Goal: Transaction & Acquisition: Purchase product/service

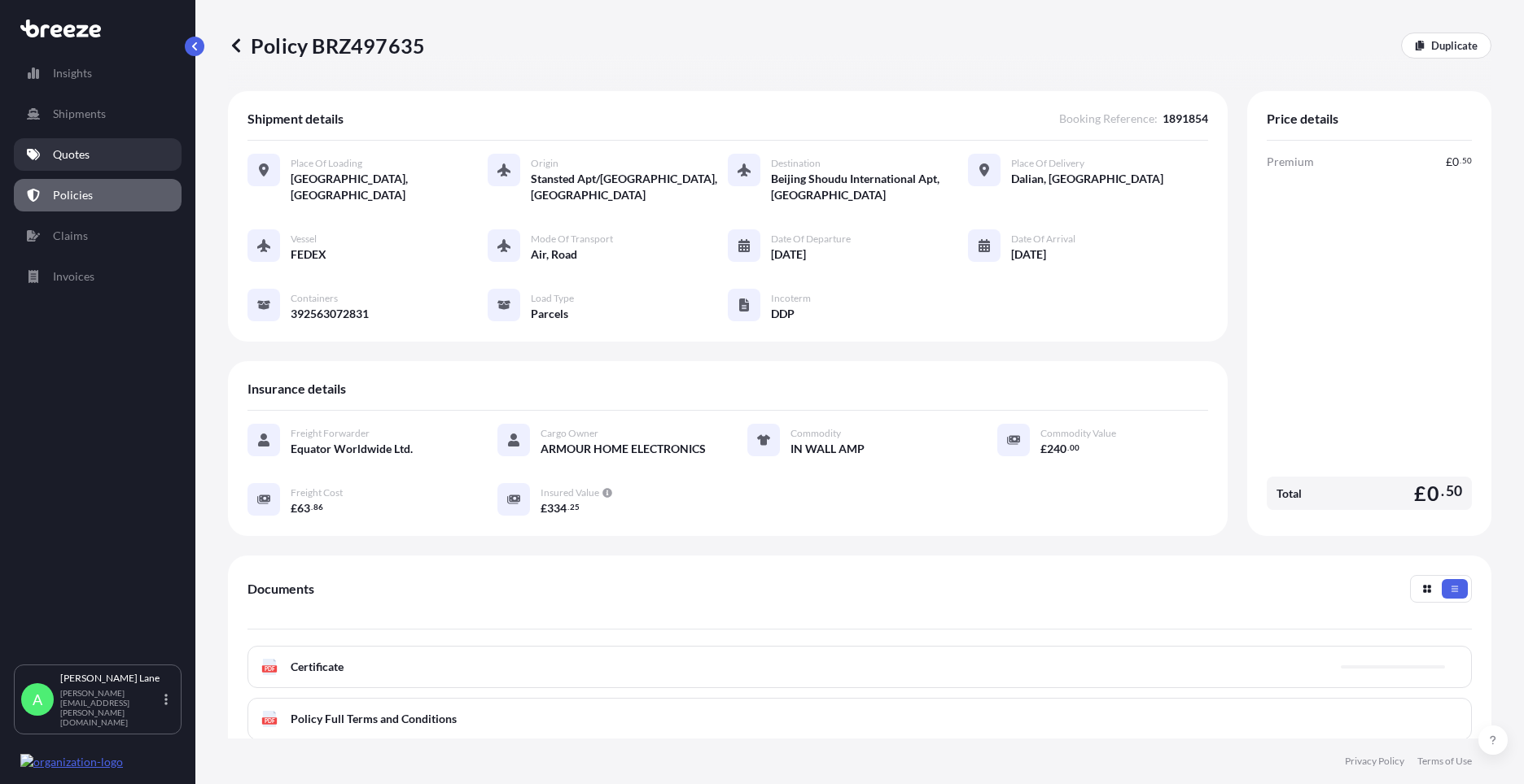
click at [113, 163] on link "Quotes" at bounding box center [98, 154] width 167 height 33
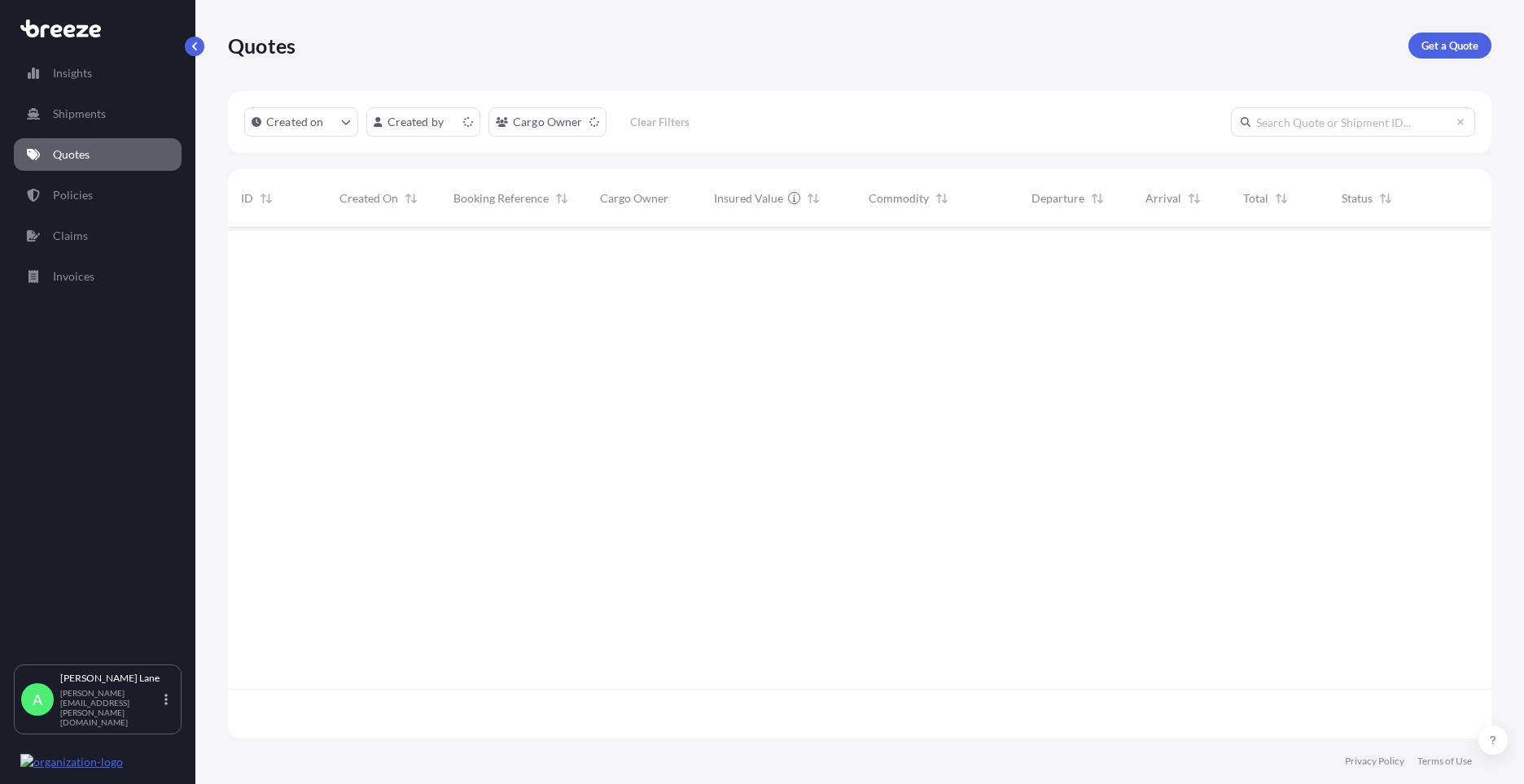
scroll to position [508, 1251]
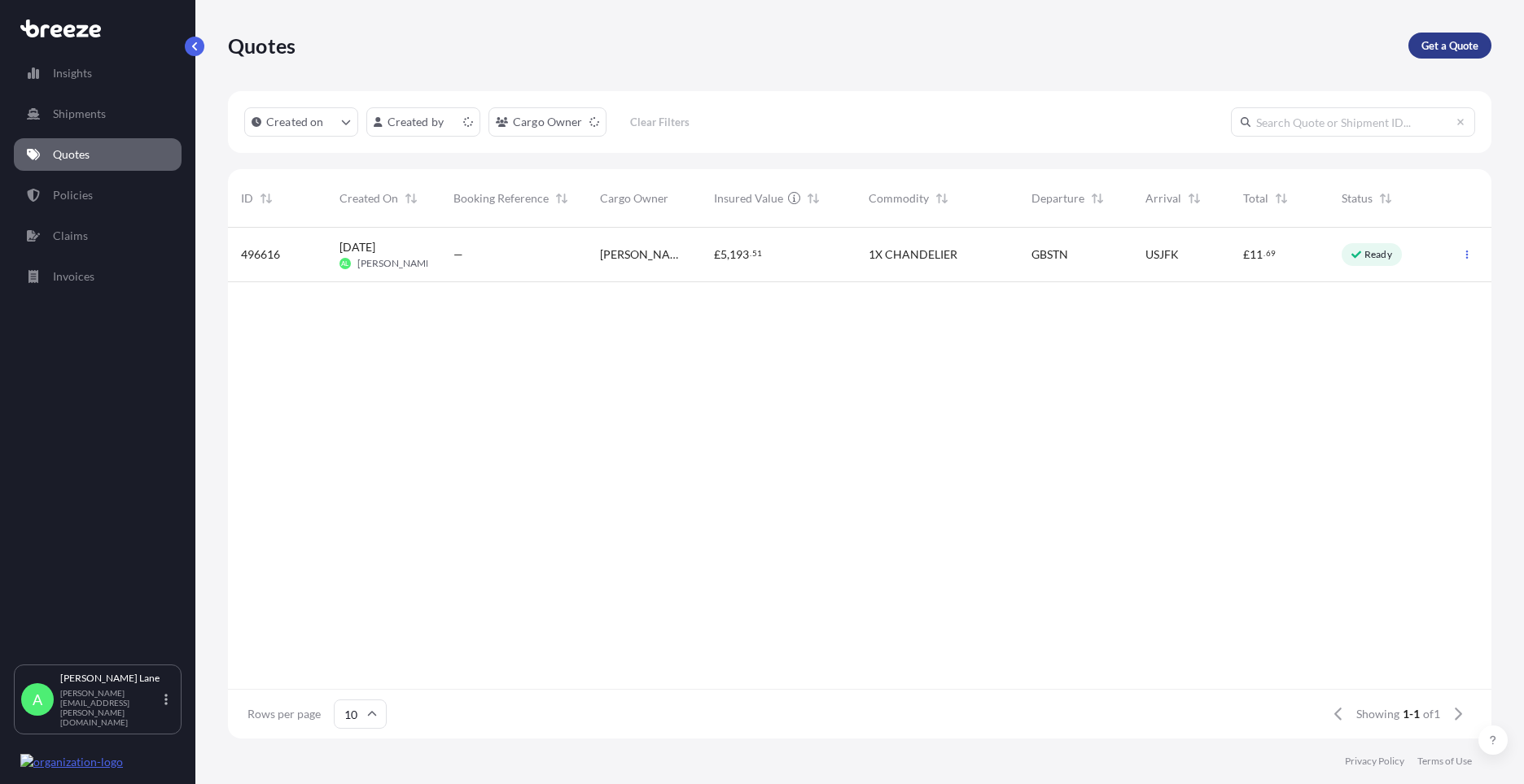
click at [1460, 44] on p "Get a Quote" at bounding box center [1450, 45] width 57 height 17
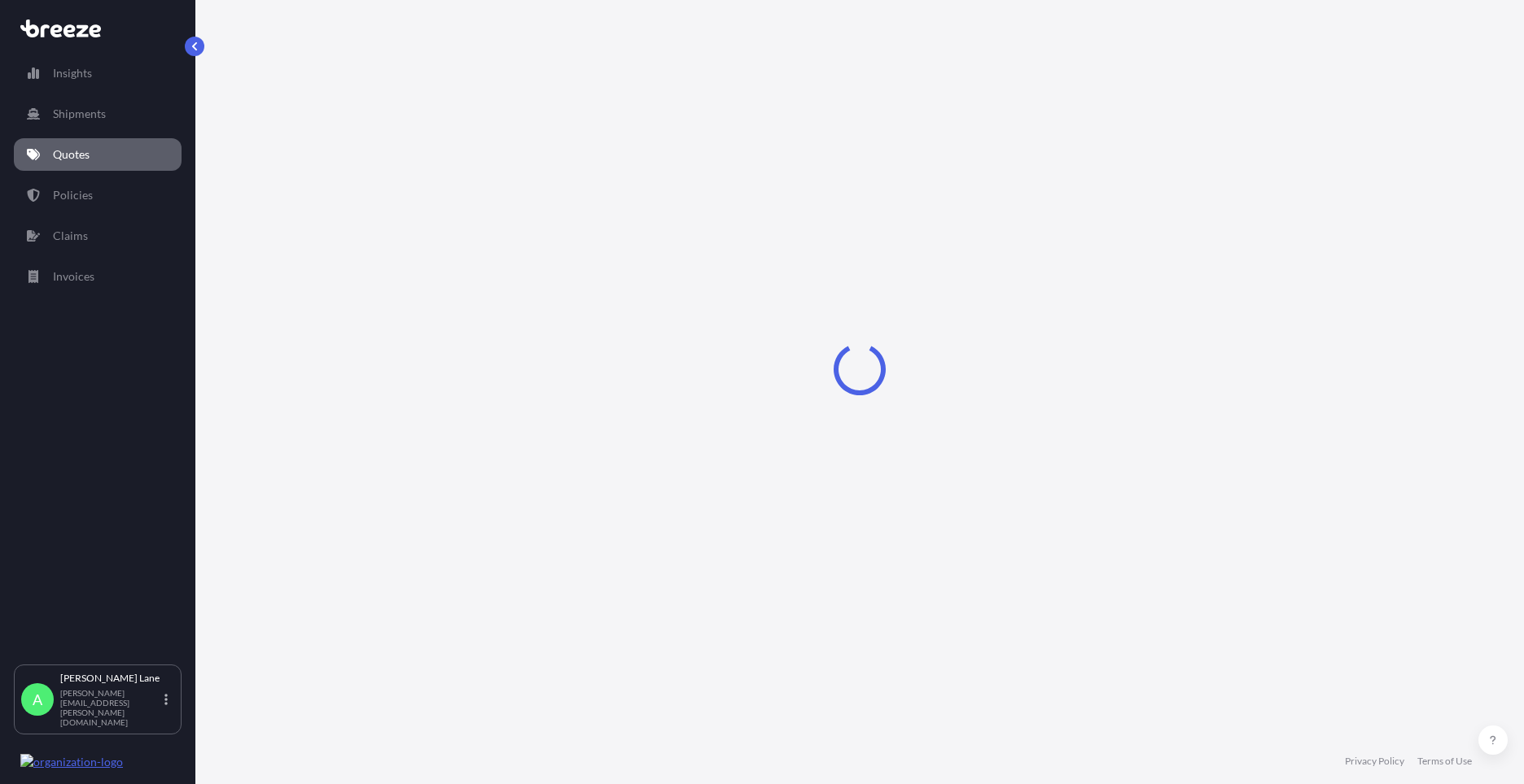
select select "Road"
select select "1"
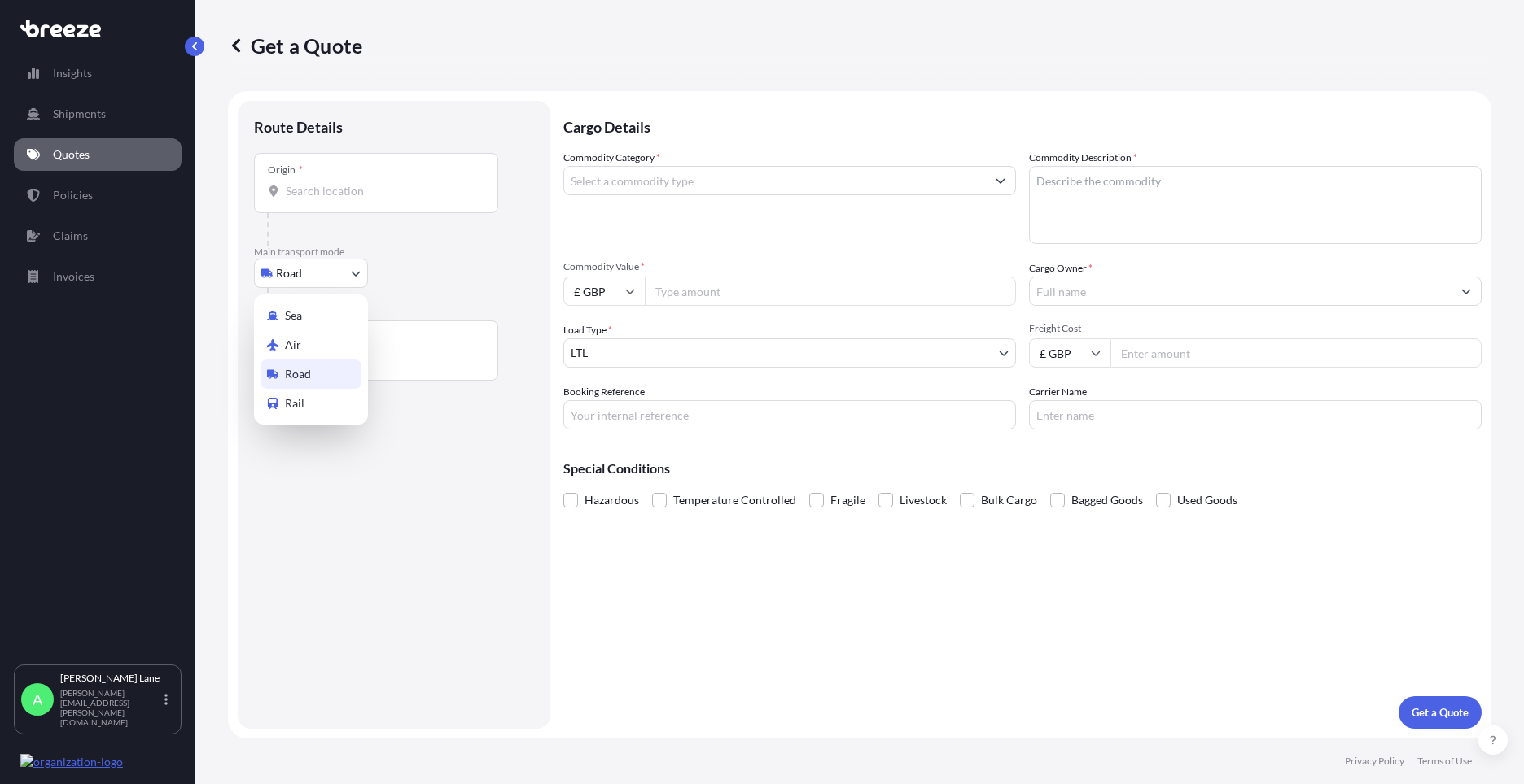
click at [321, 280] on body "Insights Shipments Quotes Policies Claims Invoices A [PERSON_NAME] [PERSON_NAME…" at bounding box center [762, 392] width 1524 height 784
click at [303, 345] on div "Air" at bounding box center [310, 345] width 100 height 30
select select "Air"
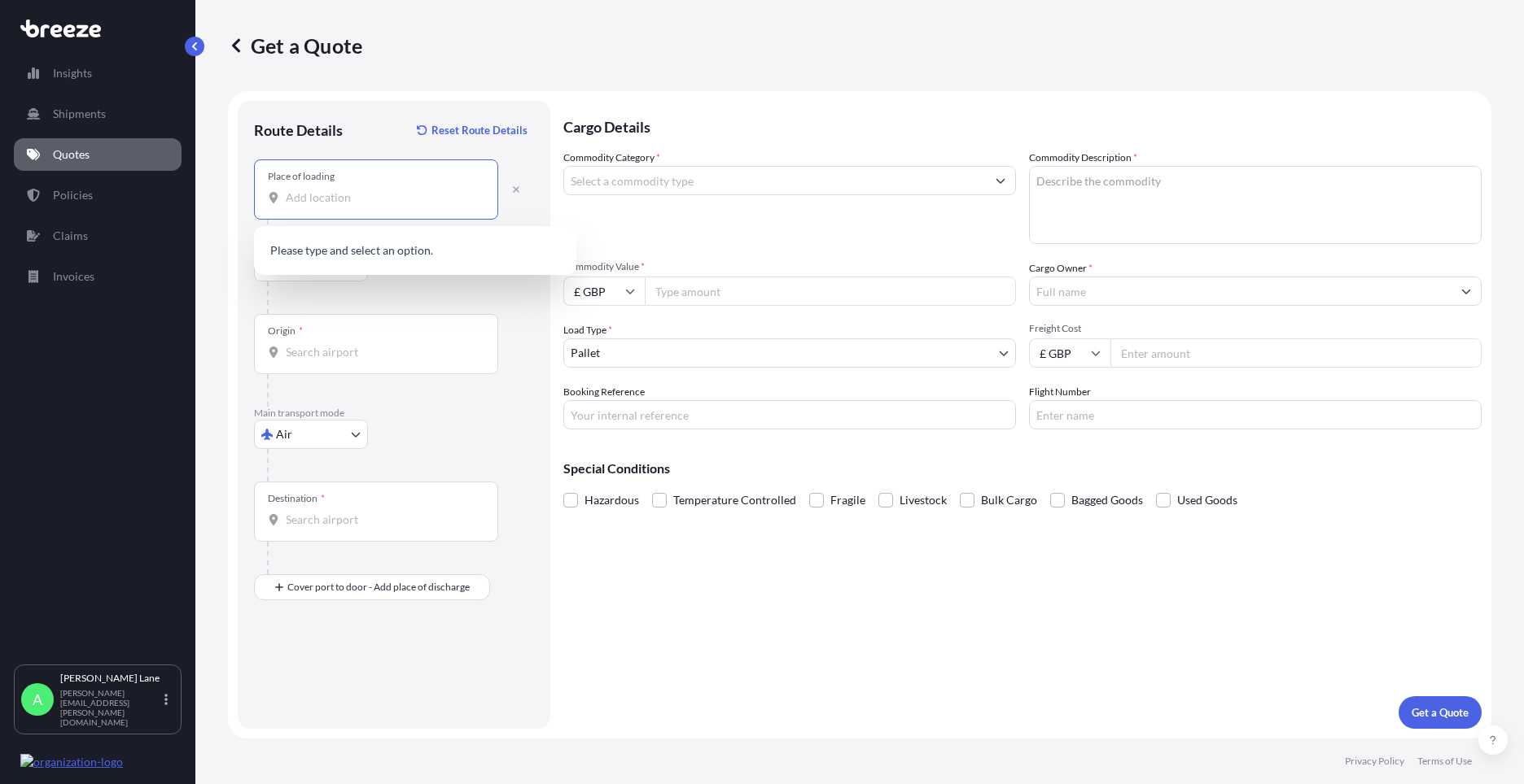
click at [362, 204] on input "Place of loading" at bounding box center [381, 198] width 192 height 17
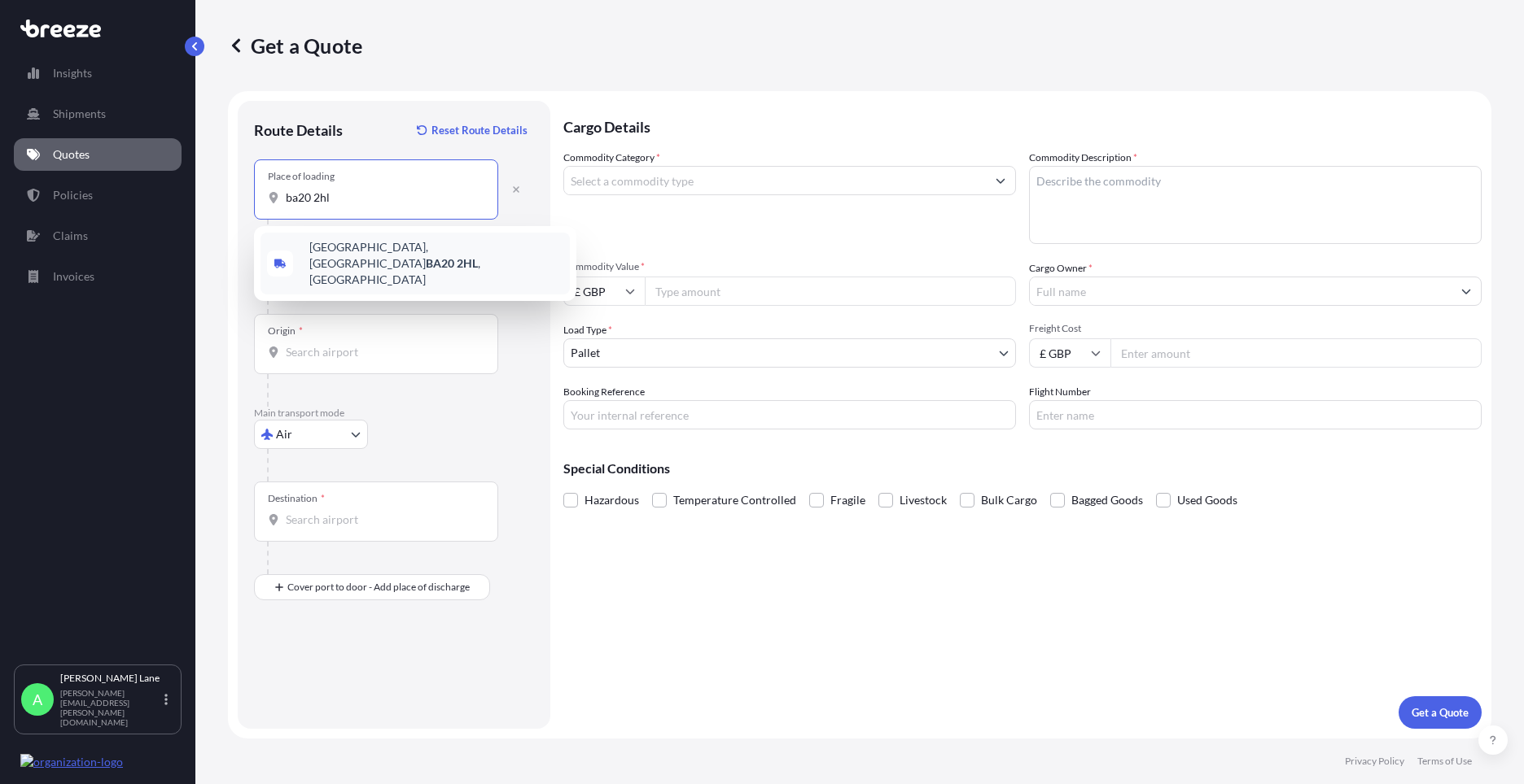
click at [396, 249] on span "[STREET_ADDRESS]" at bounding box center [436, 264] width 254 height 49
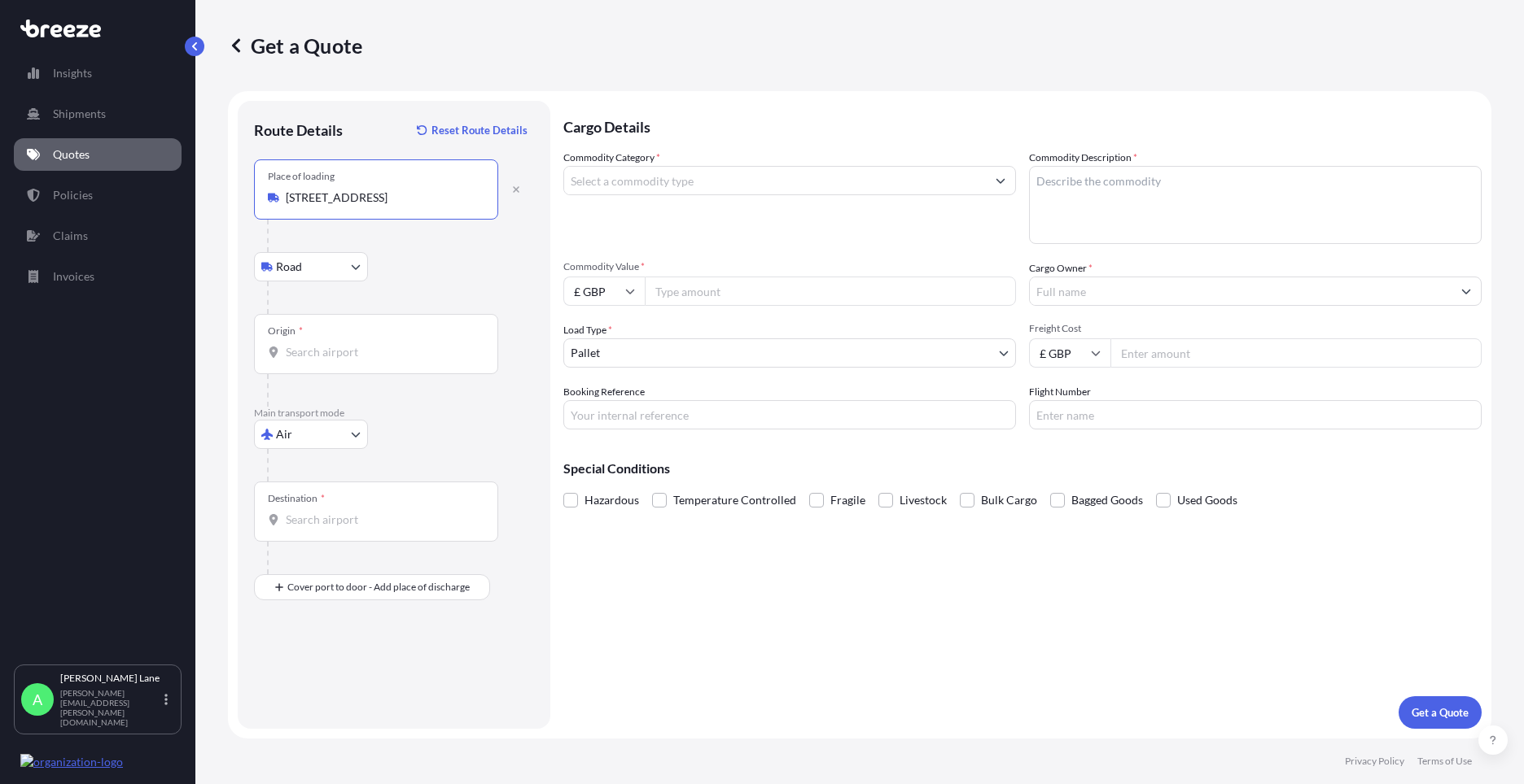
type input "[STREET_ADDRESS]"
click at [363, 353] on input "Origin *" at bounding box center [381, 352] width 192 height 17
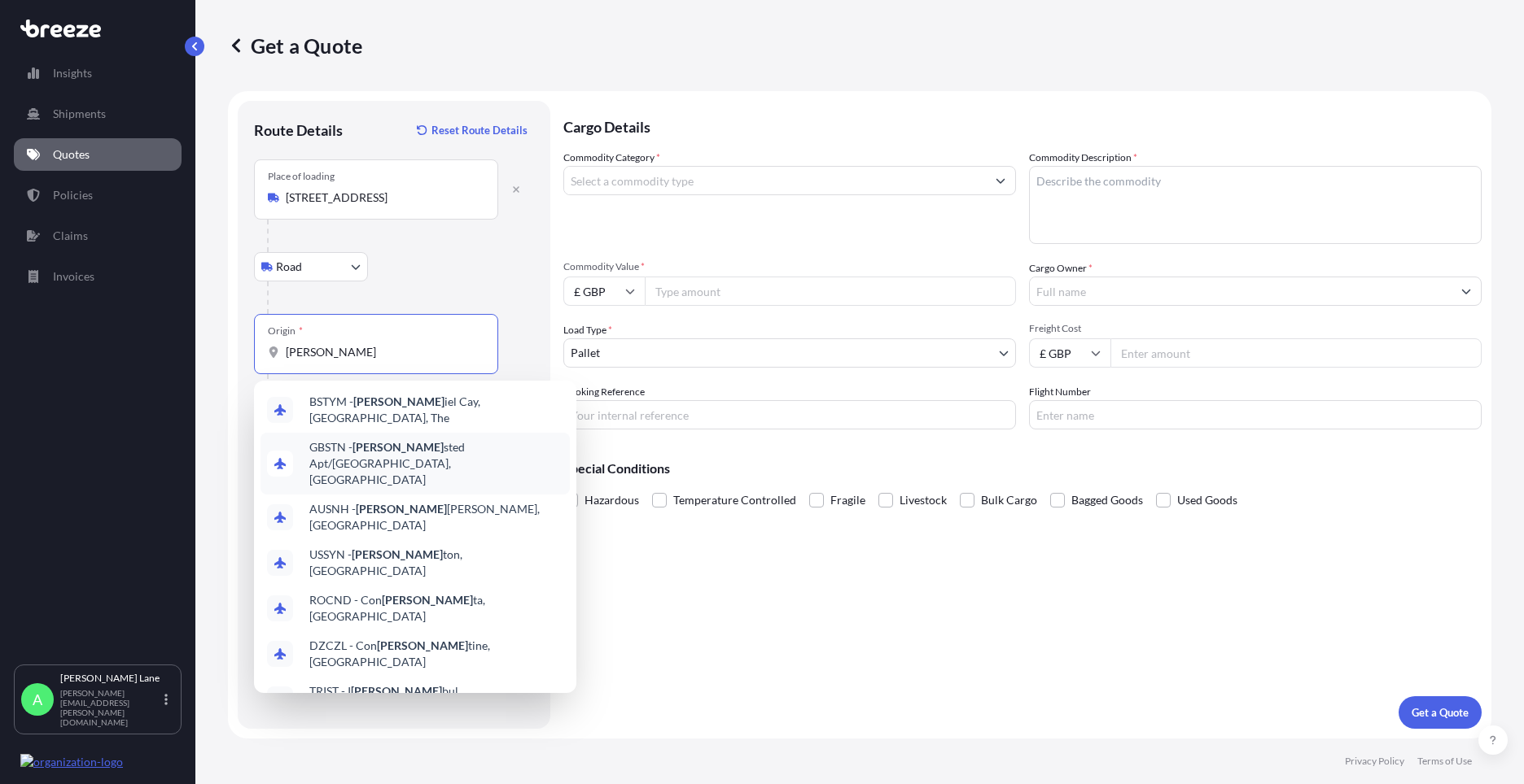
click at [362, 434] on div "GBSTN - [PERSON_NAME] Apt/[GEOGRAPHIC_DATA], [GEOGRAPHIC_DATA]" at bounding box center [415, 464] width 309 height 62
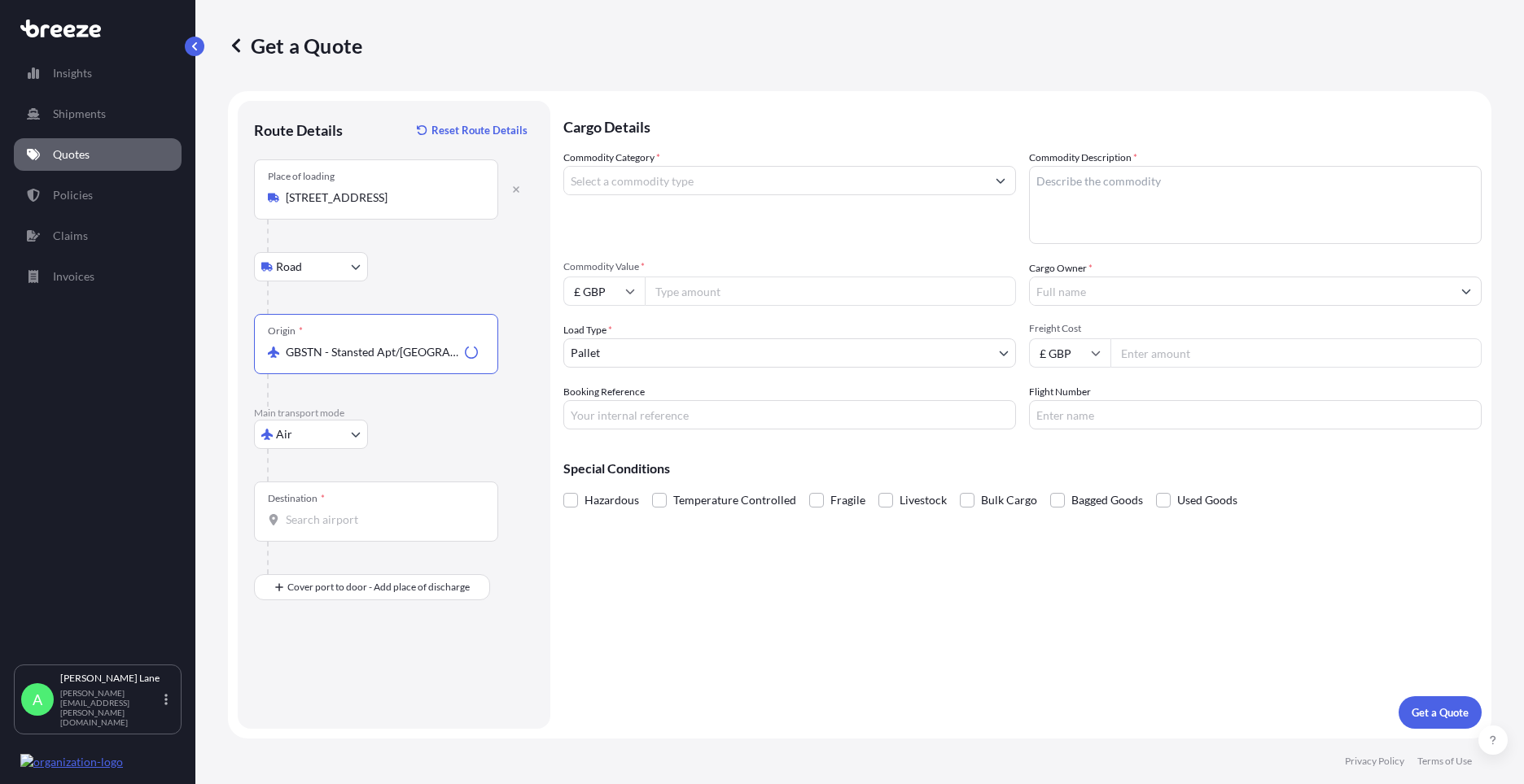
type input "GBSTN - Stansted Apt/[GEOGRAPHIC_DATA], [GEOGRAPHIC_DATA]"
click at [342, 497] on div "Destination *" at bounding box center [376, 511] width 244 height 60
click at [342, 512] on input "Destination *" at bounding box center [381, 520] width 192 height 17
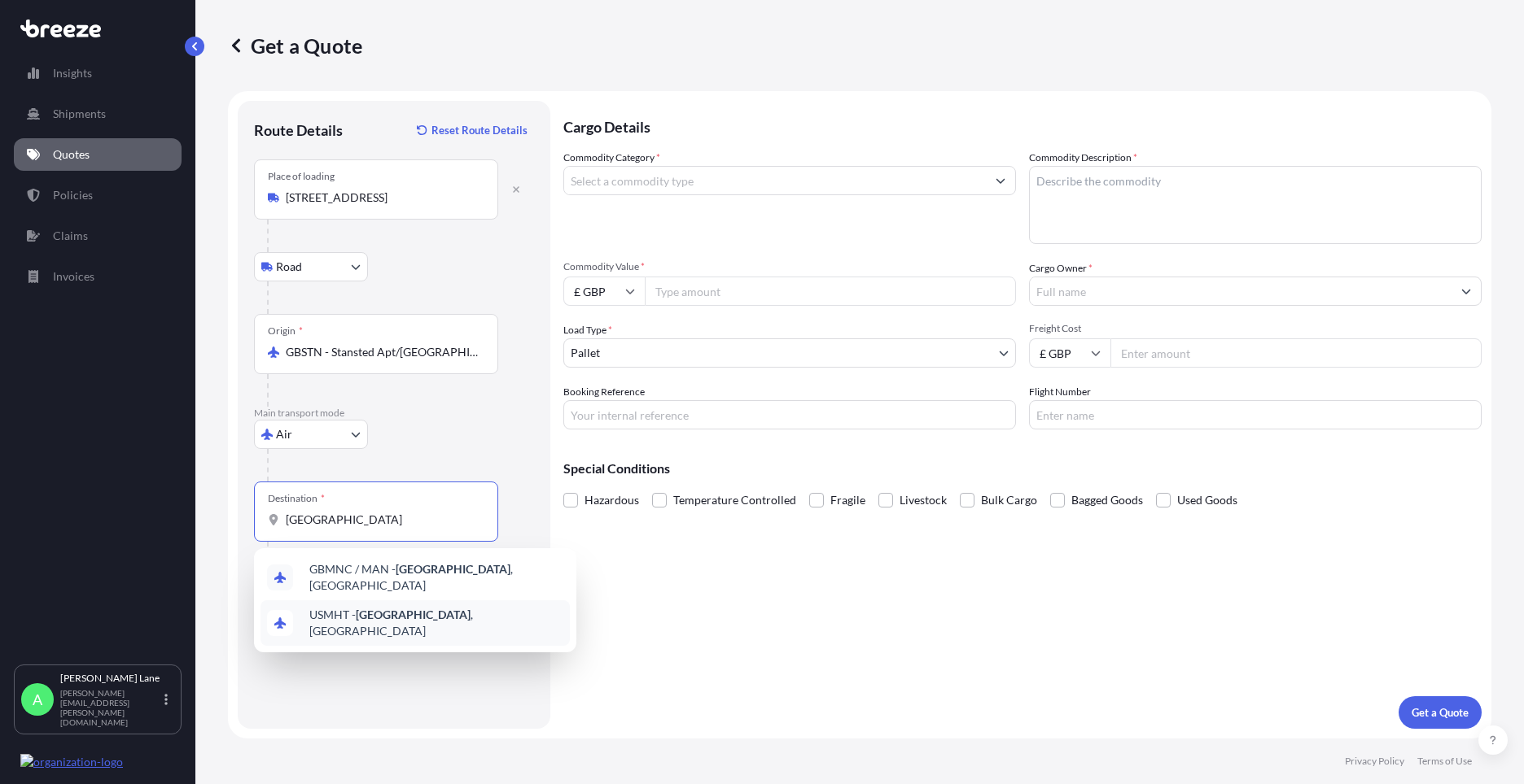
click at [354, 612] on span "USMHT - [GEOGRAPHIC_DATA] , [GEOGRAPHIC_DATA]" at bounding box center [436, 622] width 254 height 33
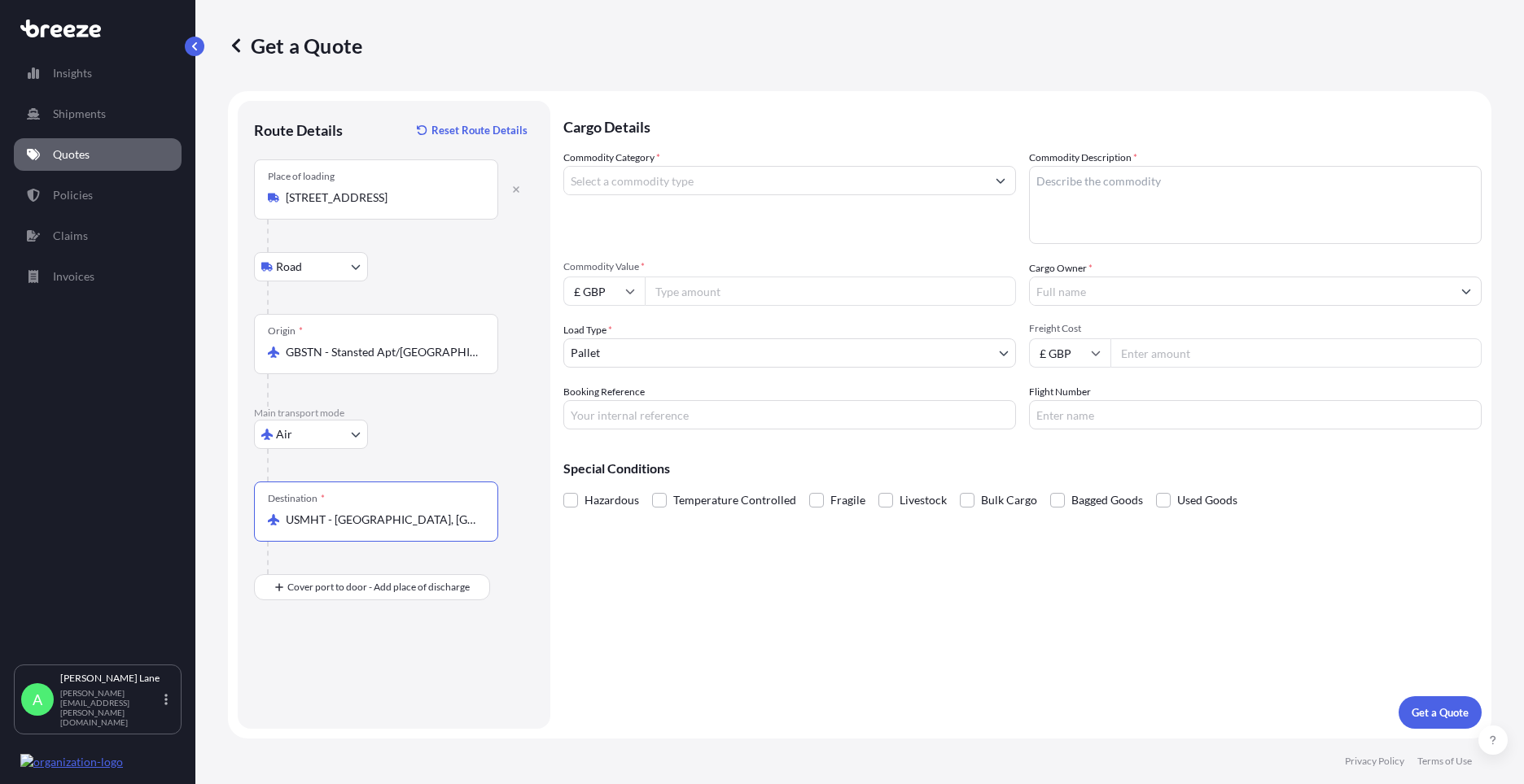
type input "USMHT - [GEOGRAPHIC_DATA], [GEOGRAPHIC_DATA]"
click at [392, 672] on input "Place of Discharge" at bounding box center [381, 675] width 192 height 17
type input "[GEOGRAPHIC_DATA], [GEOGRAPHIC_DATA]"
click at [761, 185] on input "Commodity Category *" at bounding box center [775, 181] width 422 height 30
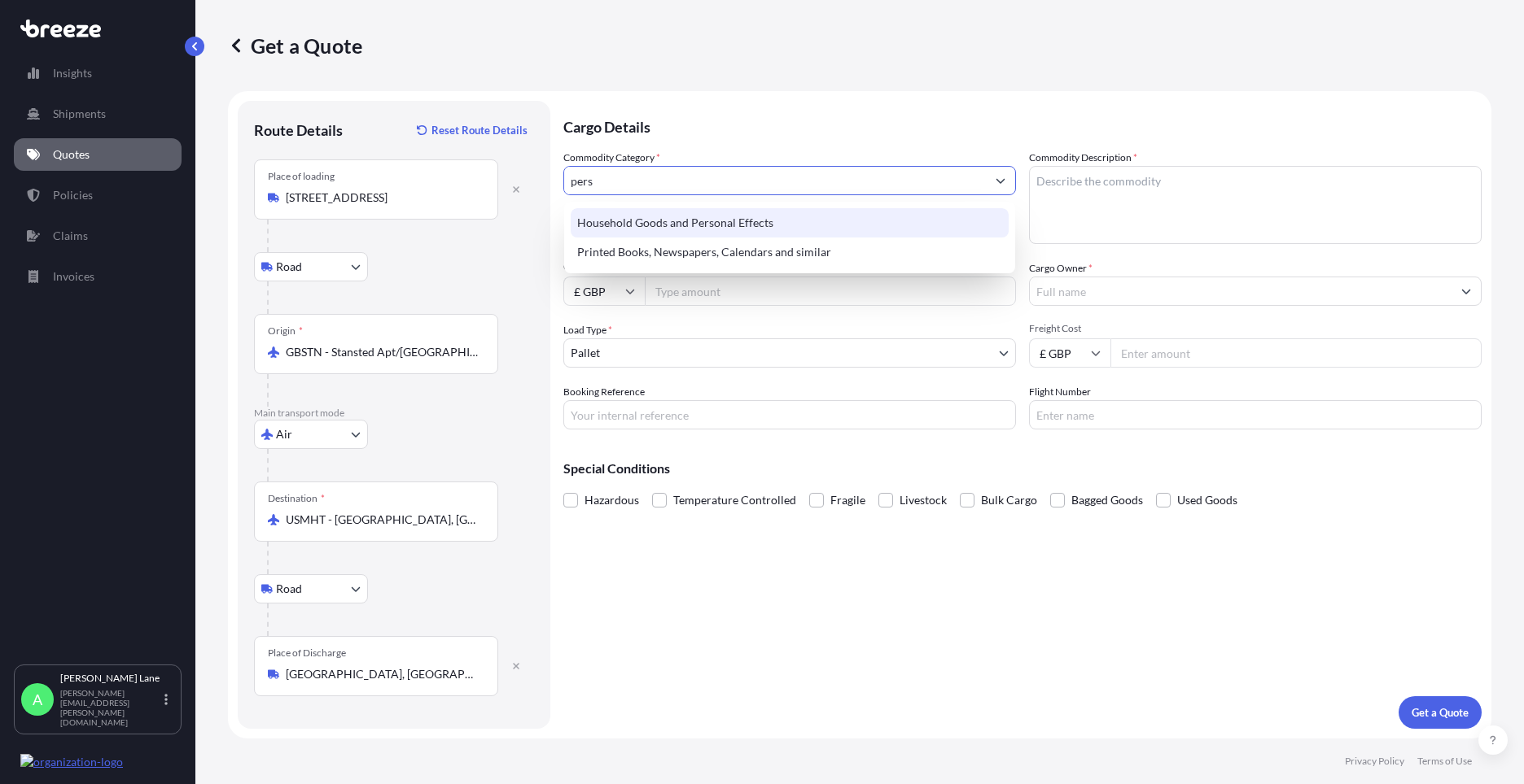
click at [738, 223] on div "Household Goods and Personal Effects" at bounding box center [789, 224] width 437 height 30
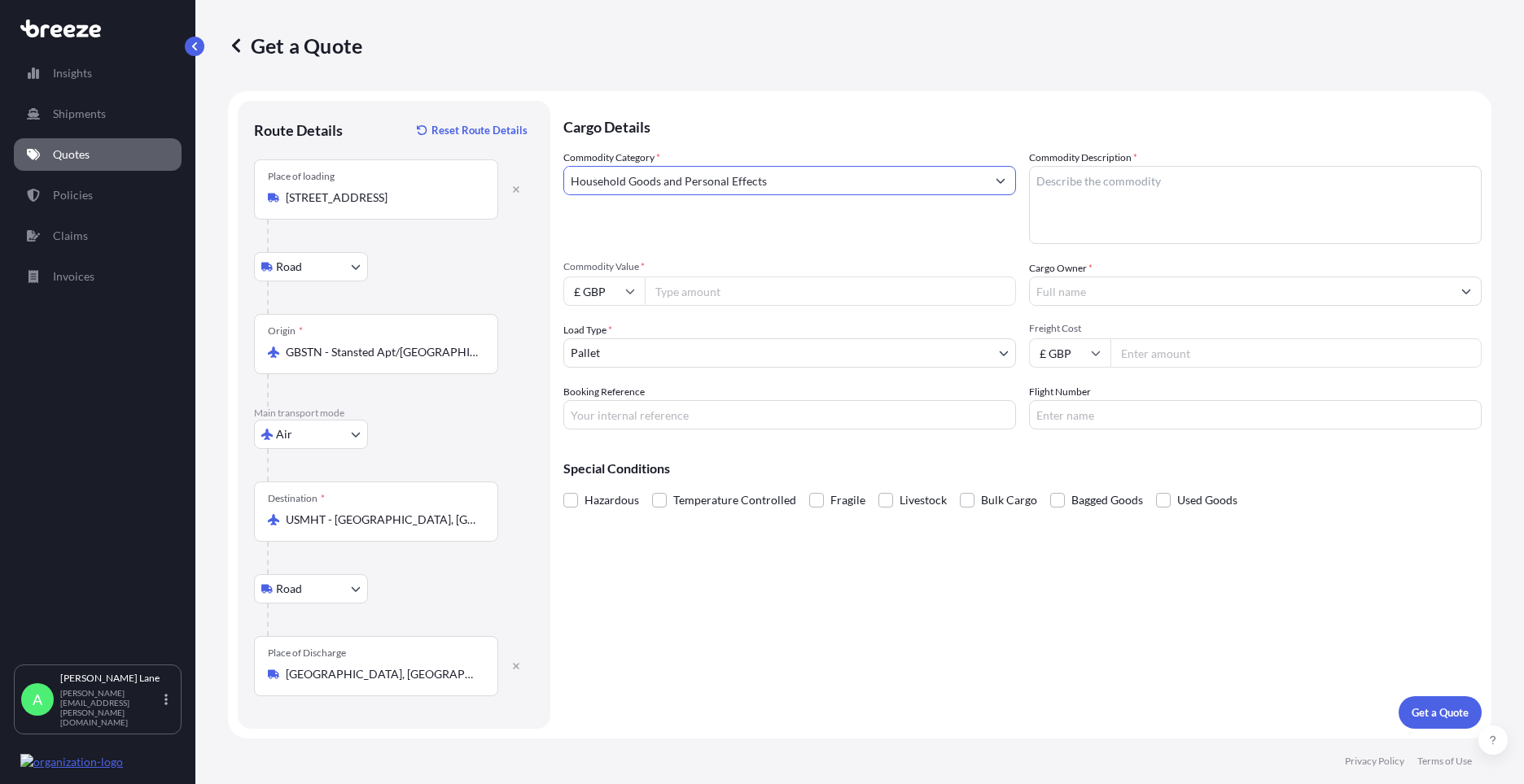
type input "Household Goods and Personal Effects"
click at [721, 287] on input "Commodity Value *" at bounding box center [829, 292] width 371 height 30
type input "3000"
click at [682, 410] on input "Booking Reference" at bounding box center [789, 415] width 452 height 30
type input "1891752"
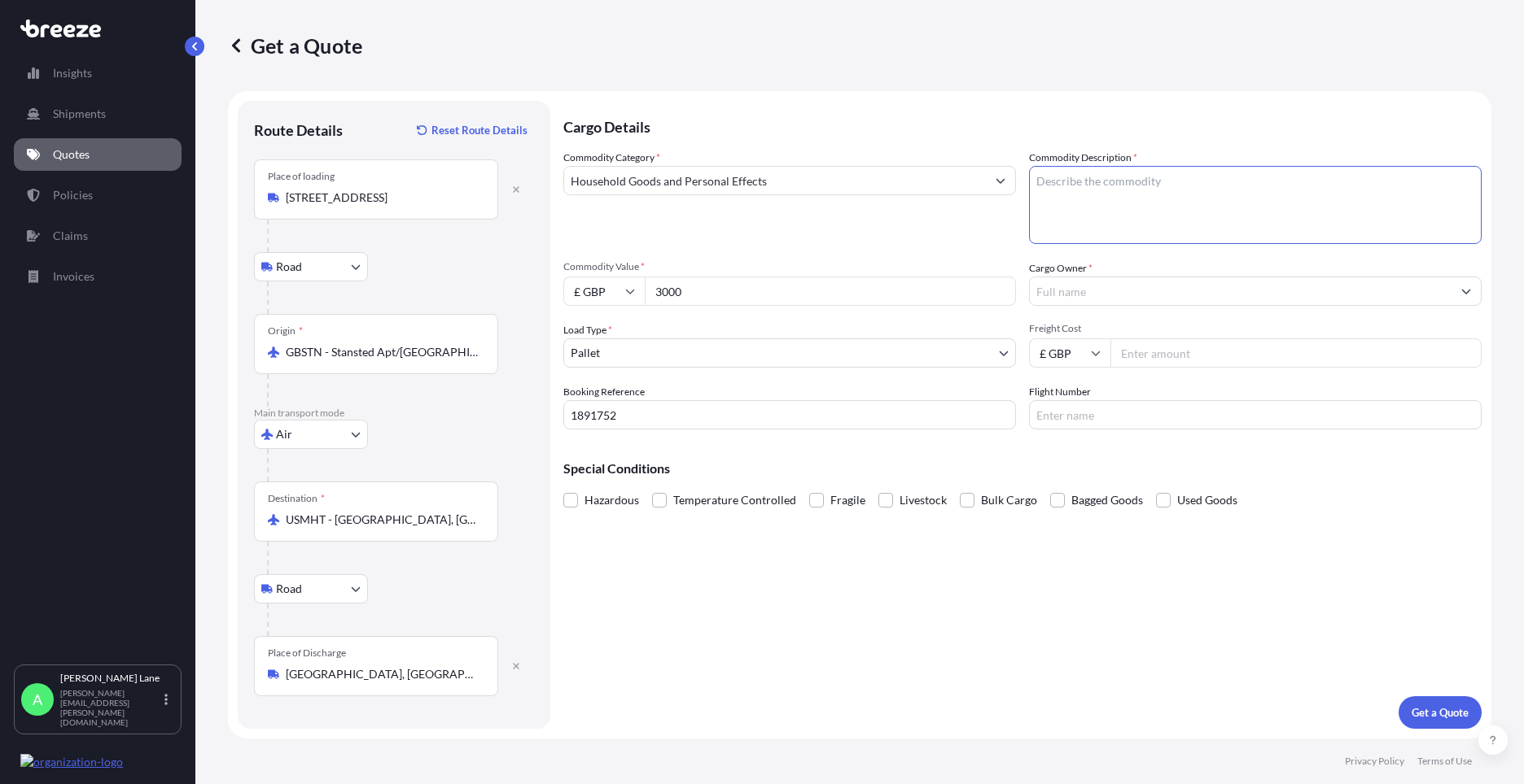
click at [1116, 203] on textarea "Commodity Description *" at bounding box center [1254, 205] width 452 height 78
click at [1098, 181] on textarea "books, xbox,clothes," at bounding box center [1254, 205] width 452 height 78
click at [1153, 181] on textarea "books, xbox, clothes," at bounding box center [1254, 205] width 452 height 78
type textarea "books, xbox, clothes, shoes , dogbed, toys ,hair accessories"
click at [1126, 303] on input "Cargo Owner *" at bounding box center [1240, 292] width 422 height 30
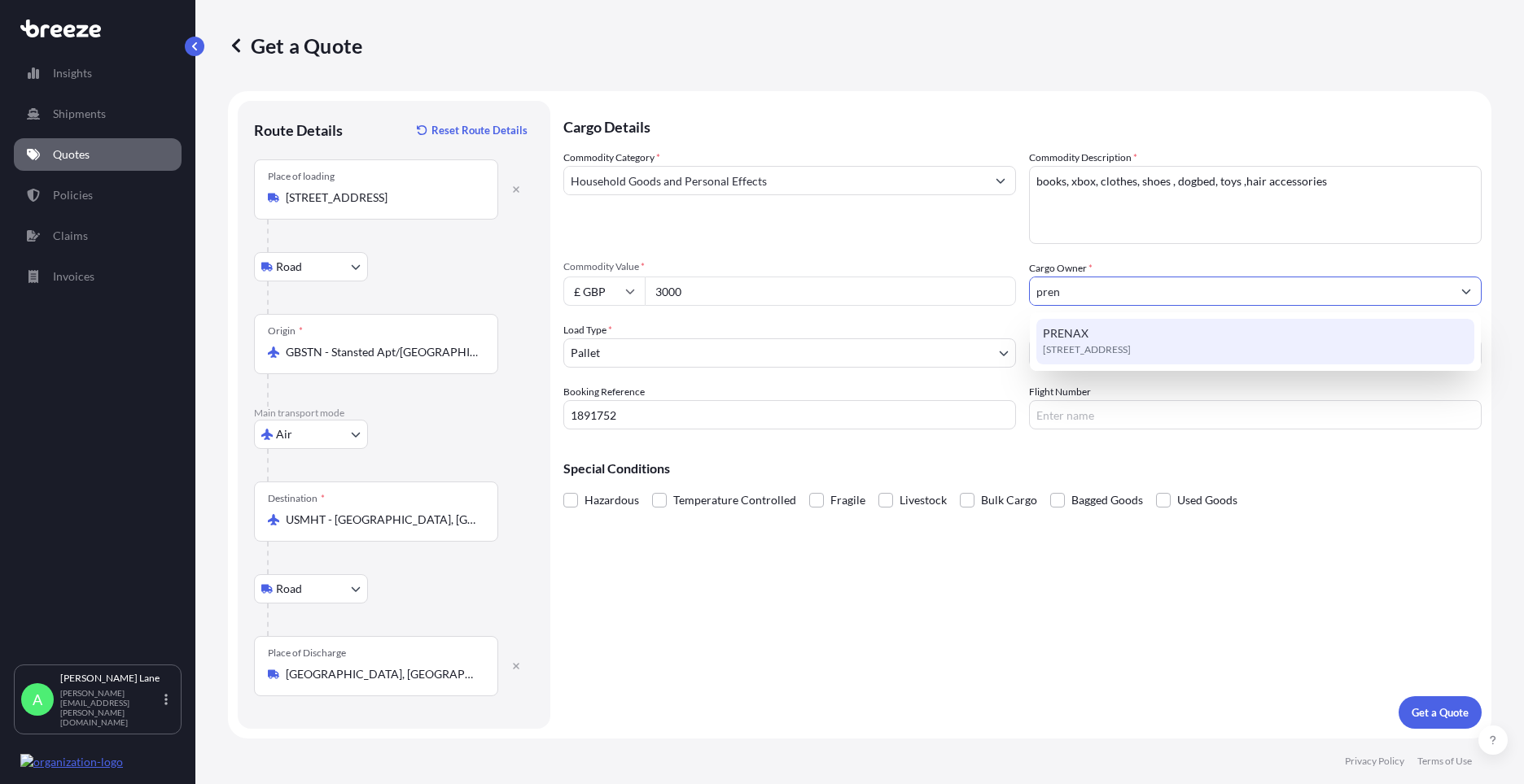
click at [1122, 337] on div "[STREET_ADDRESS]" at bounding box center [1255, 342] width 437 height 45
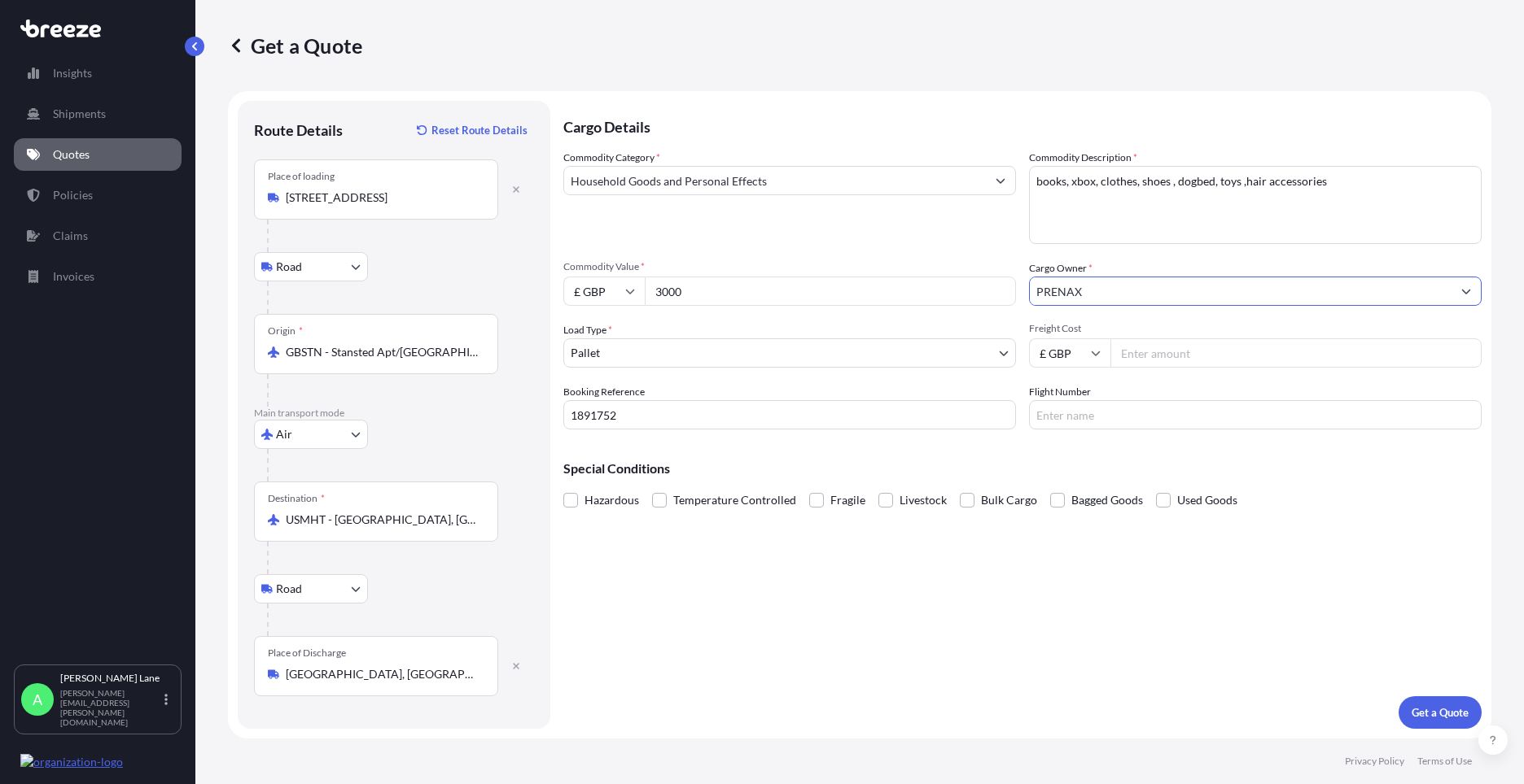
type input "PRENAX"
click at [1123, 342] on input "Freight Cost" at bounding box center [1295, 354] width 371 height 30
type input "755"
click at [1080, 423] on input "Flight Number" at bounding box center [1254, 415] width 452 height 30
click at [1081, 418] on input "Flight Number" at bounding box center [1254, 415] width 452 height 30
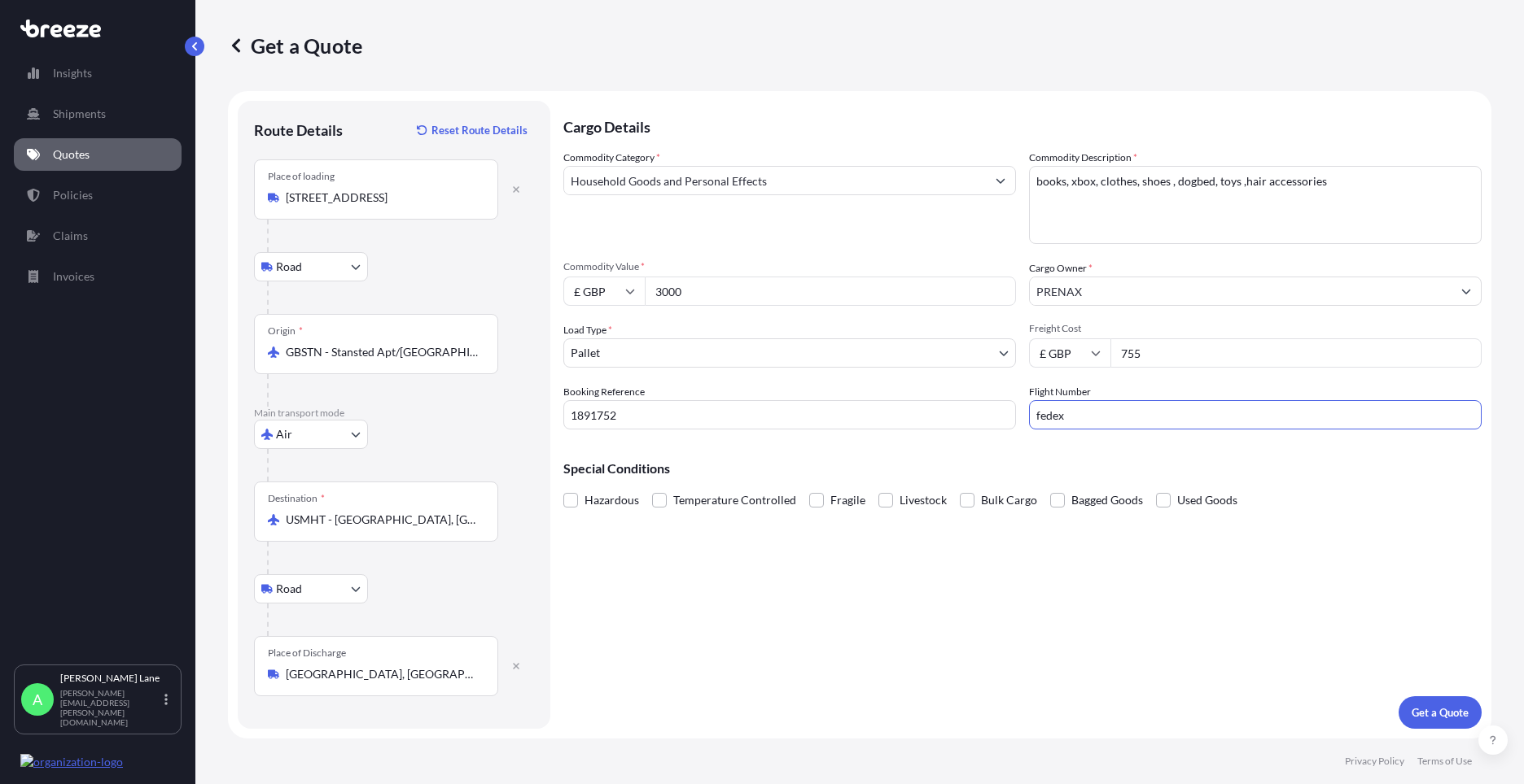
type input "fedex"
click at [910, 583] on div "Cargo Details Commodity Category * Household Goods and Personal Effects Commodi…" at bounding box center [1023, 415] width 918 height 628
click at [1442, 706] on p "Get a Quote" at bounding box center [1440, 712] width 57 height 17
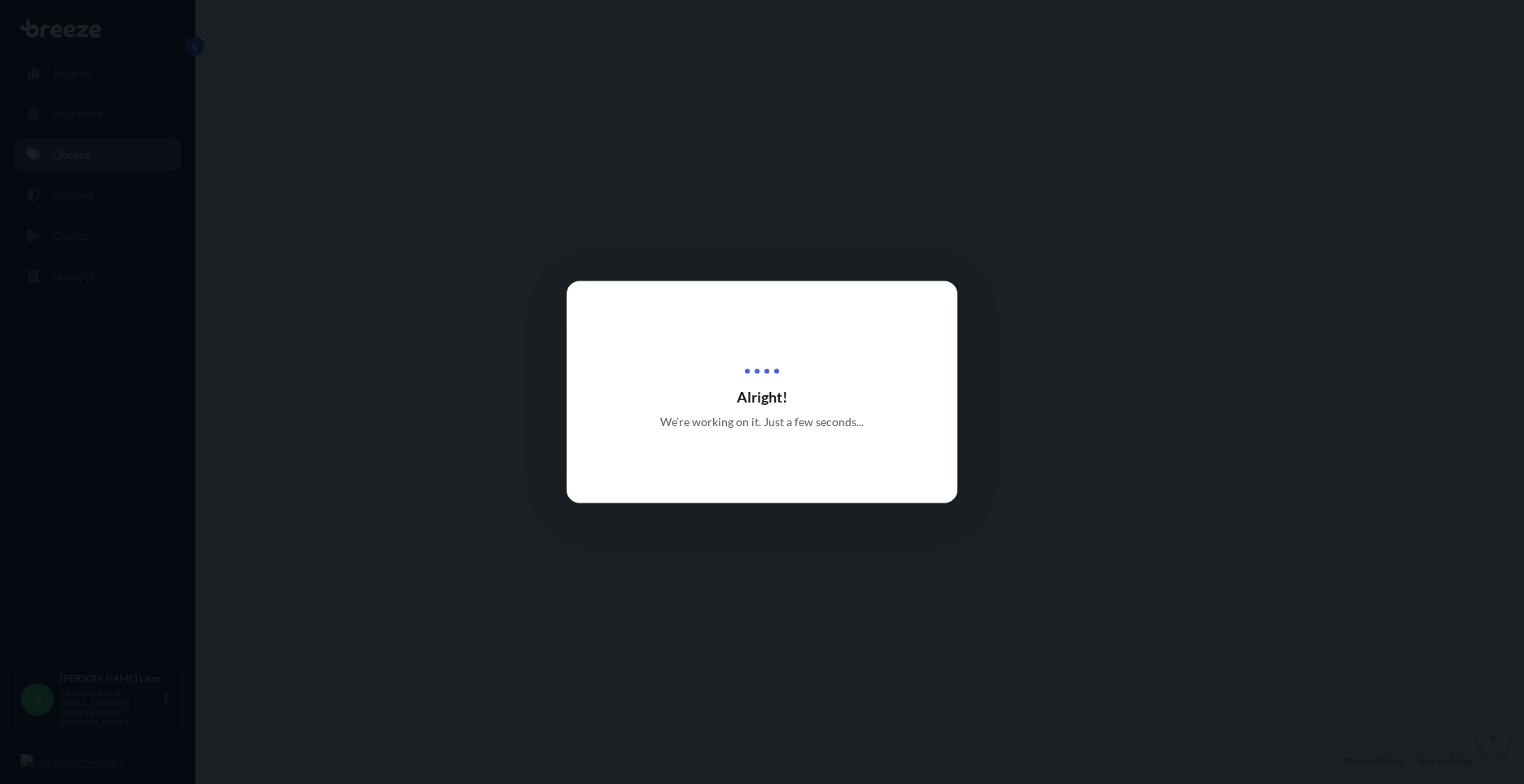
select select "Road"
select select "Air"
select select "Road"
select select "1"
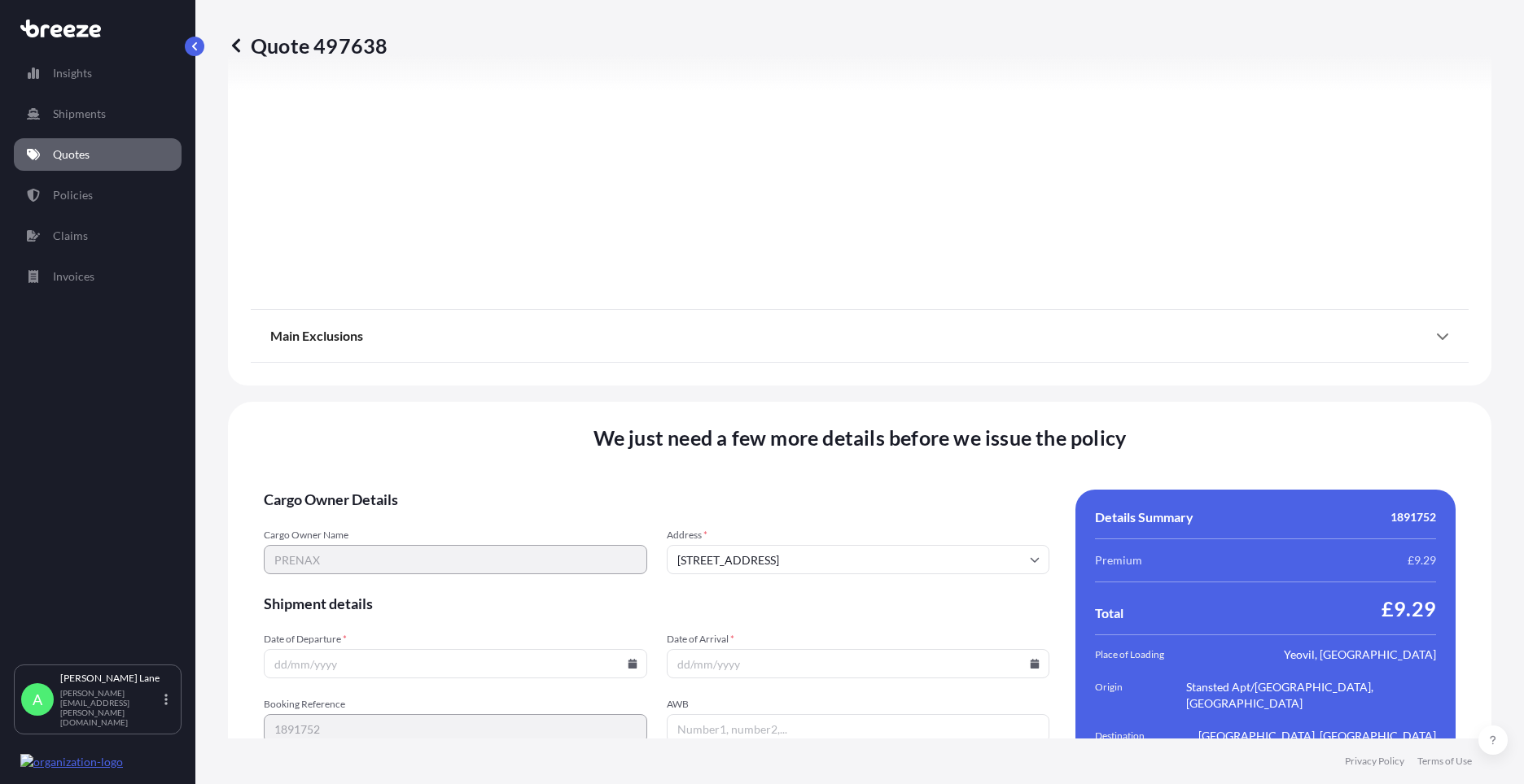
scroll to position [2121, 0]
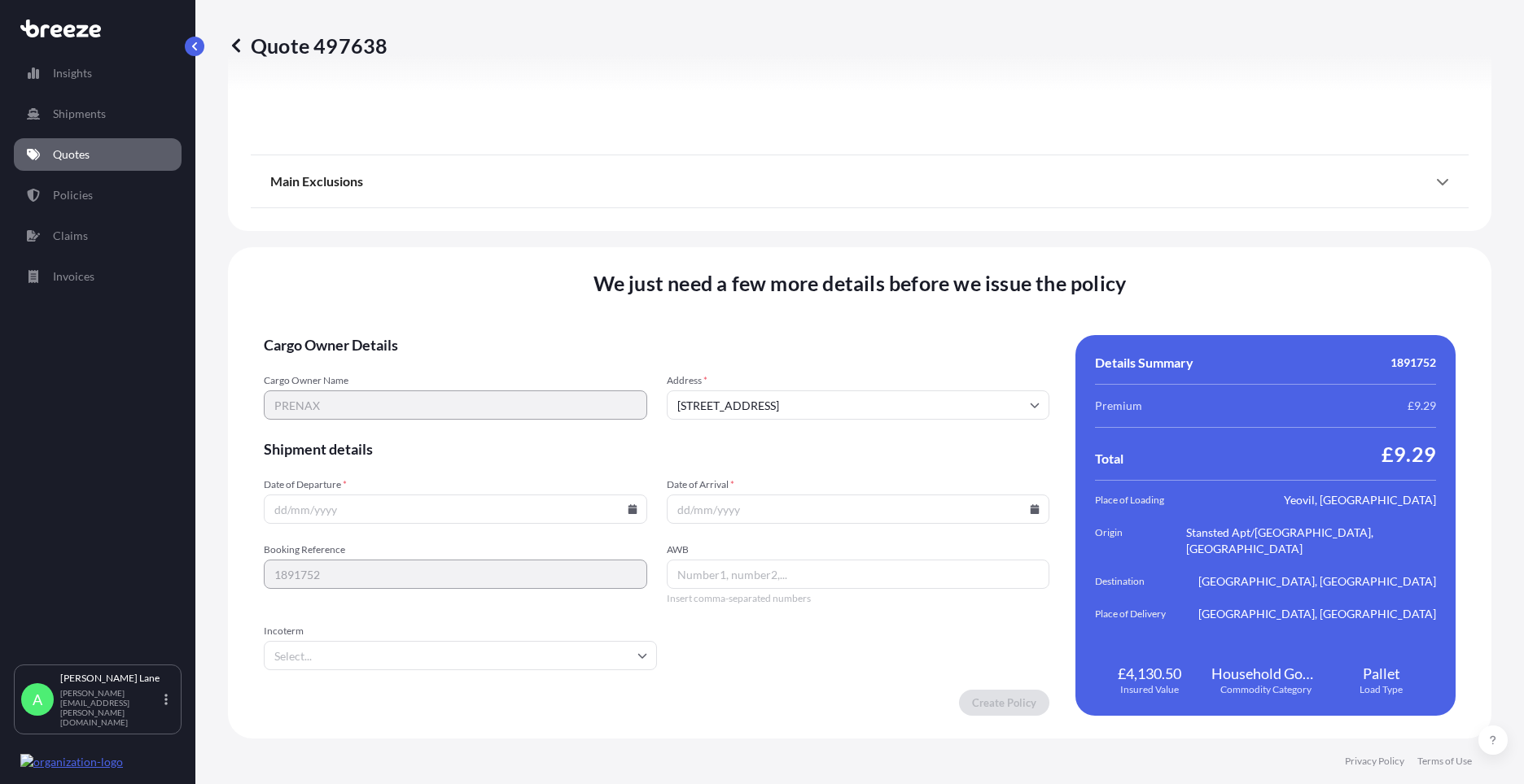
click at [629, 508] on icon at bounding box center [631, 509] width 9 height 10
click at [458, 428] on button "28" at bounding box center [453, 426] width 26 height 26
type input "[DATE]"
click at [369, 728] on div "We just need a few more details before we issue the policy Cargo Owner Details …" at bounding box center [859, 492] width 1263 height 491
click at [349, 663] on input "Incoterm" at bounding box center [460, 656] width 393 height 30
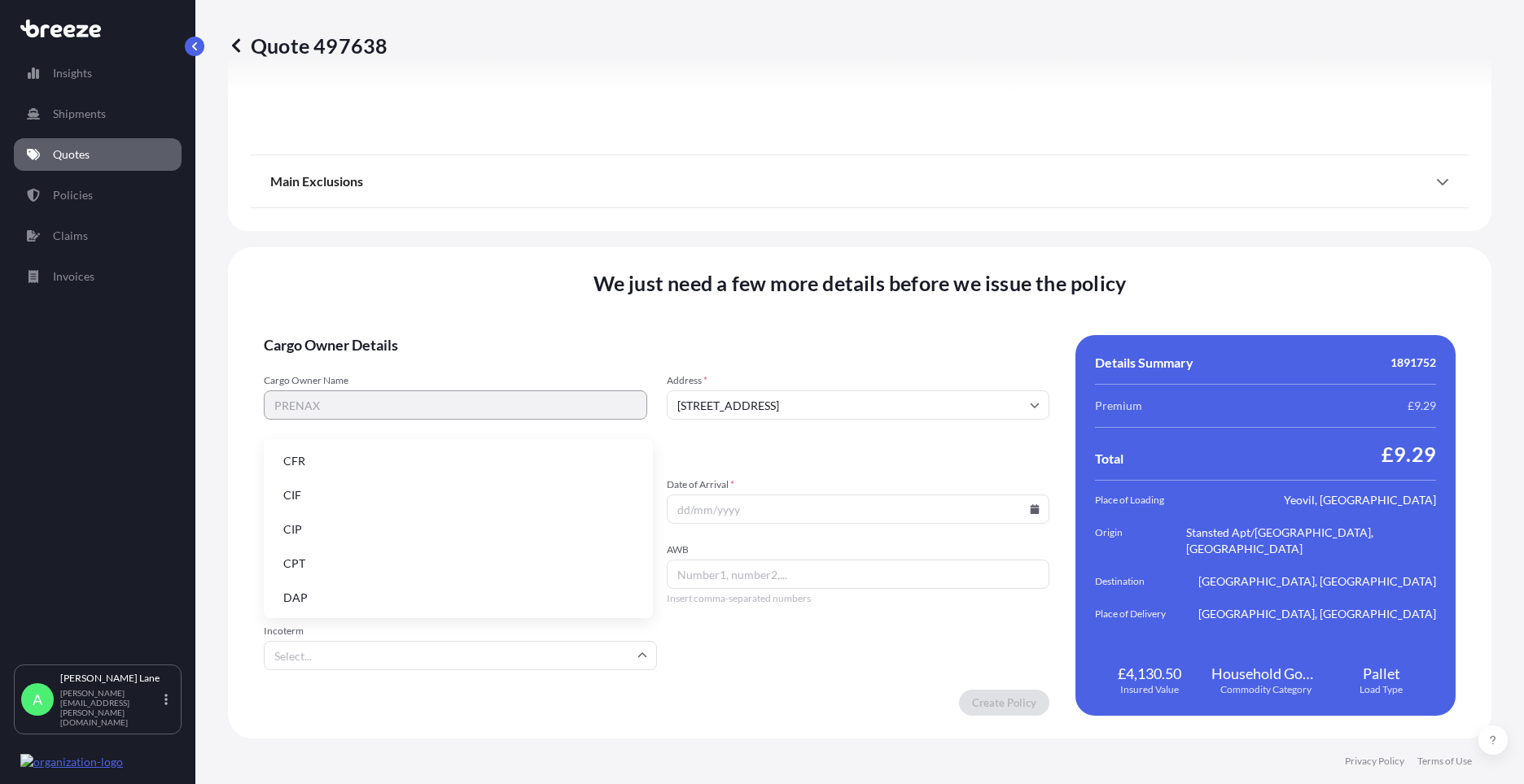
click at [348, 604] on li "DAP" at bounding box center [458, 598] width 376 height 31
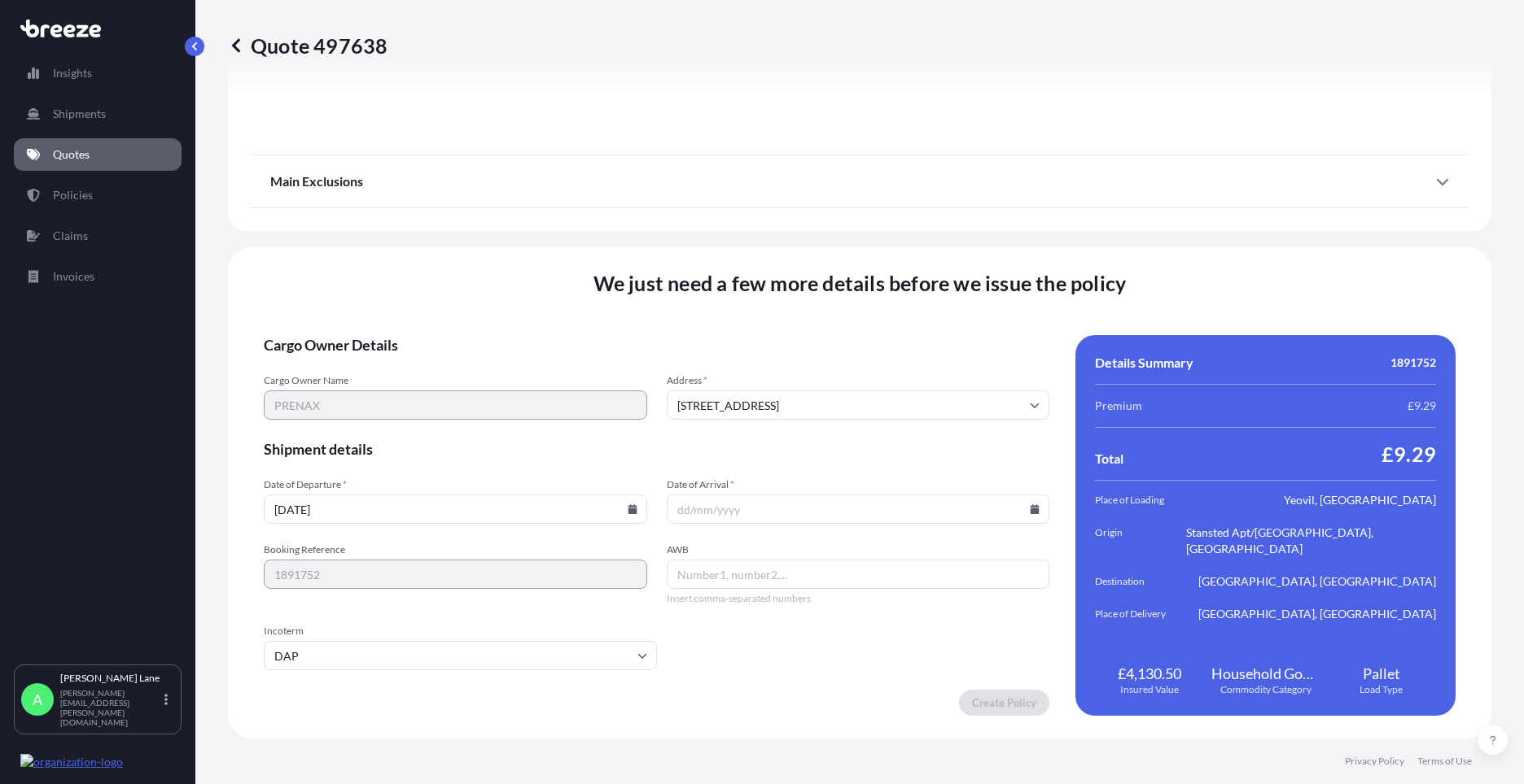
click at [1029, 511] on icon at bounding box center [1034, 509] width 10 height 10
click at [962, 238] on icon at bounding box center [963, 235] width 5 height 9
click at [778, 300] on button "2" at bounding box center [776, 302] width 26 height 26
type input "[DATE]"
click at [738, 578] on input "AWB" at bounding box center [858, 574] width 383 height 30
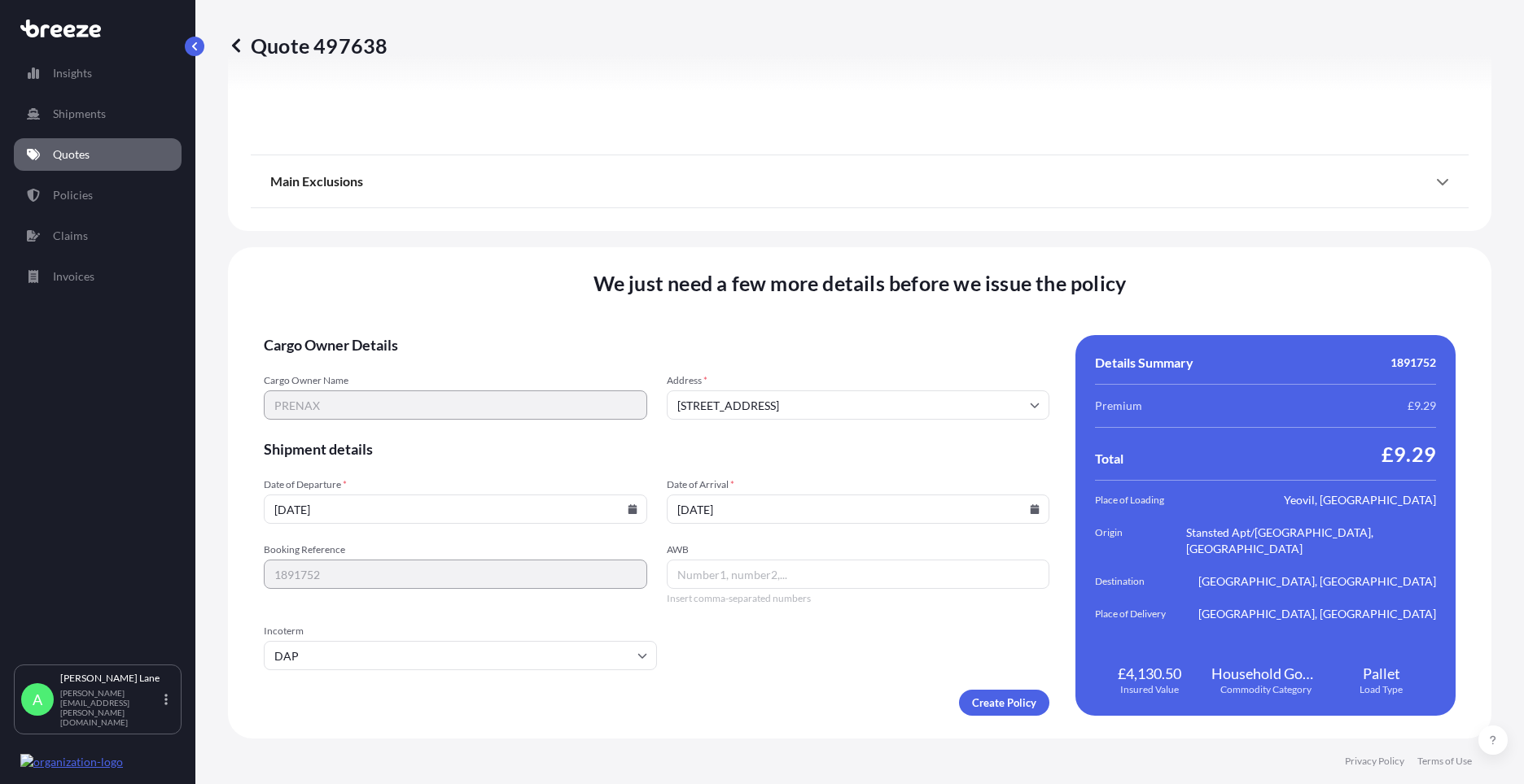
paste input "883896141010"
type input "883896141010"
